Goal: Check status: Check status

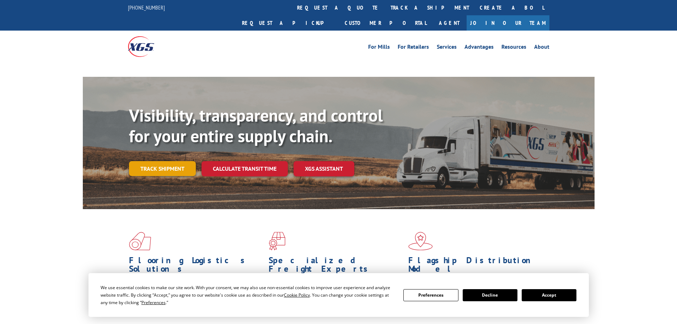
click at [160, 161] on link "Track shipment" at bounding box center [162, 168] width 67 height 15
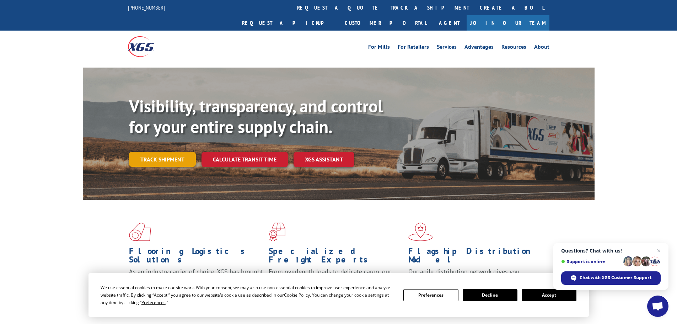
click at [169, 152] on link "Track shipment" at bounding box center [162, 159] width 67 height 15
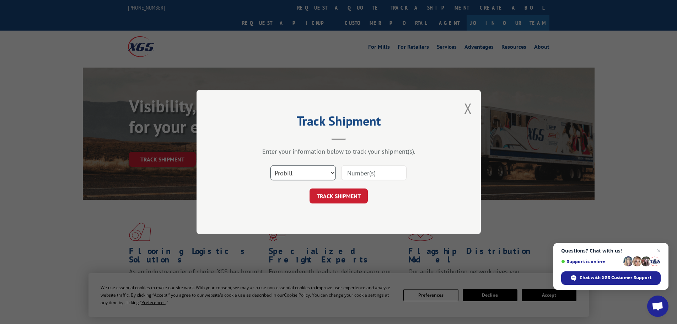
click at [332, 171] on select "Select category... Probill BOL PO" at bounding box center [303, 172] width 65 height 15
select select "bol"
click at [271, 165] on select "Select category... Probill BOL PO" at bounding box center [303, 172] width 65 height 15
click at [360, 172] on input at bounding box center [373, 172] width 65 height 15
paste input "5624685"
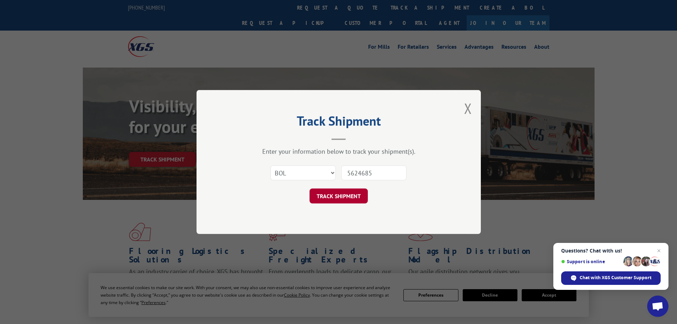
type input "5624685"
click at [331, 198] on button "TRACK SHIPMENT" at bounding box center [339, 195] width 58 height 15
